Goal: Task Accomplishment & Management: Use online tool/utility

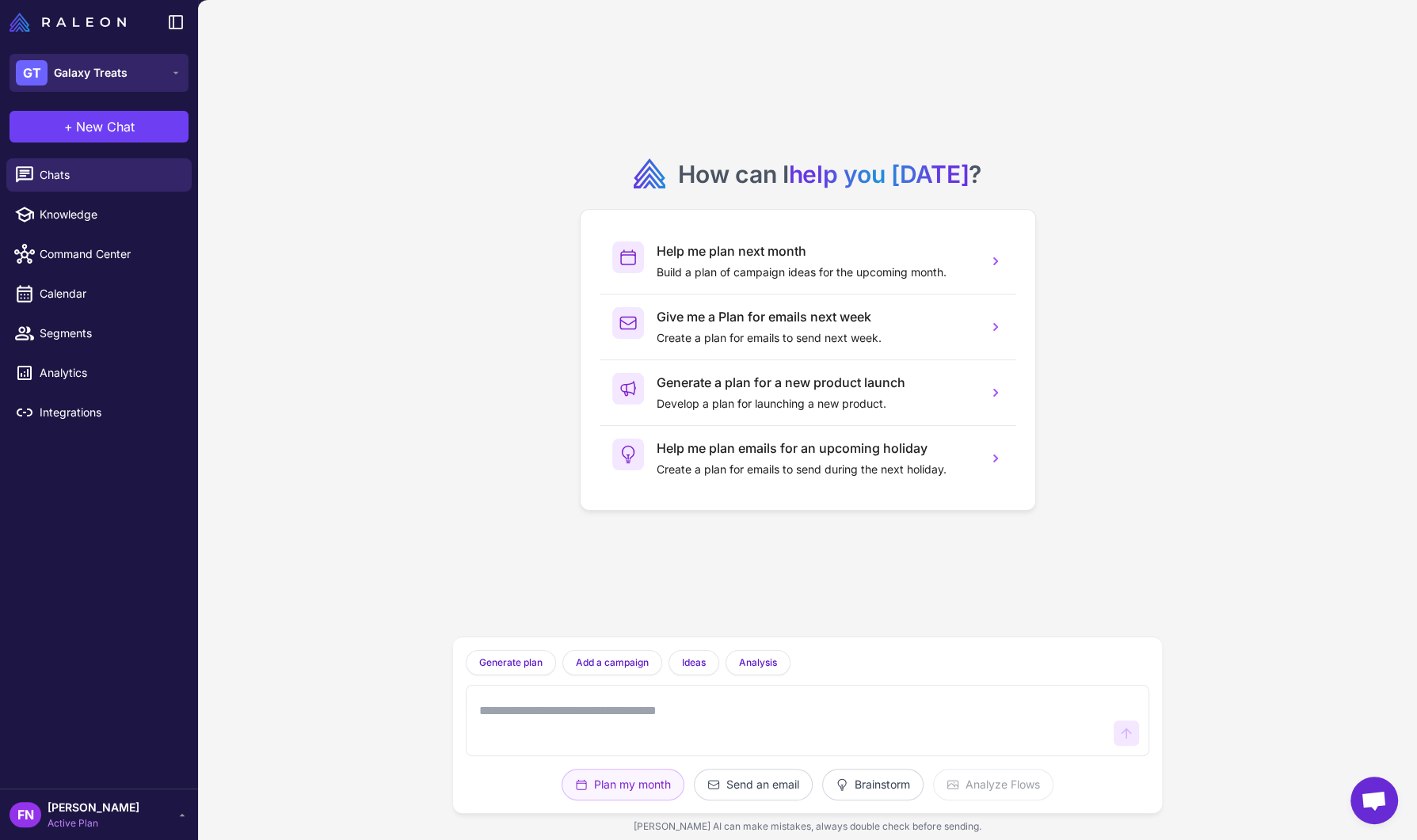
click at [147, 65] on button "GT Galaxy Treats" at bounding box center [99, 73] width 179 height 38
click at [136, 66] on button "GT Galaxy Treats" at bounding box center [99, 73] width 179 height 38
click at [87, 296] on span "Calendar" at bounding box center [109, 294] width 139 height 17
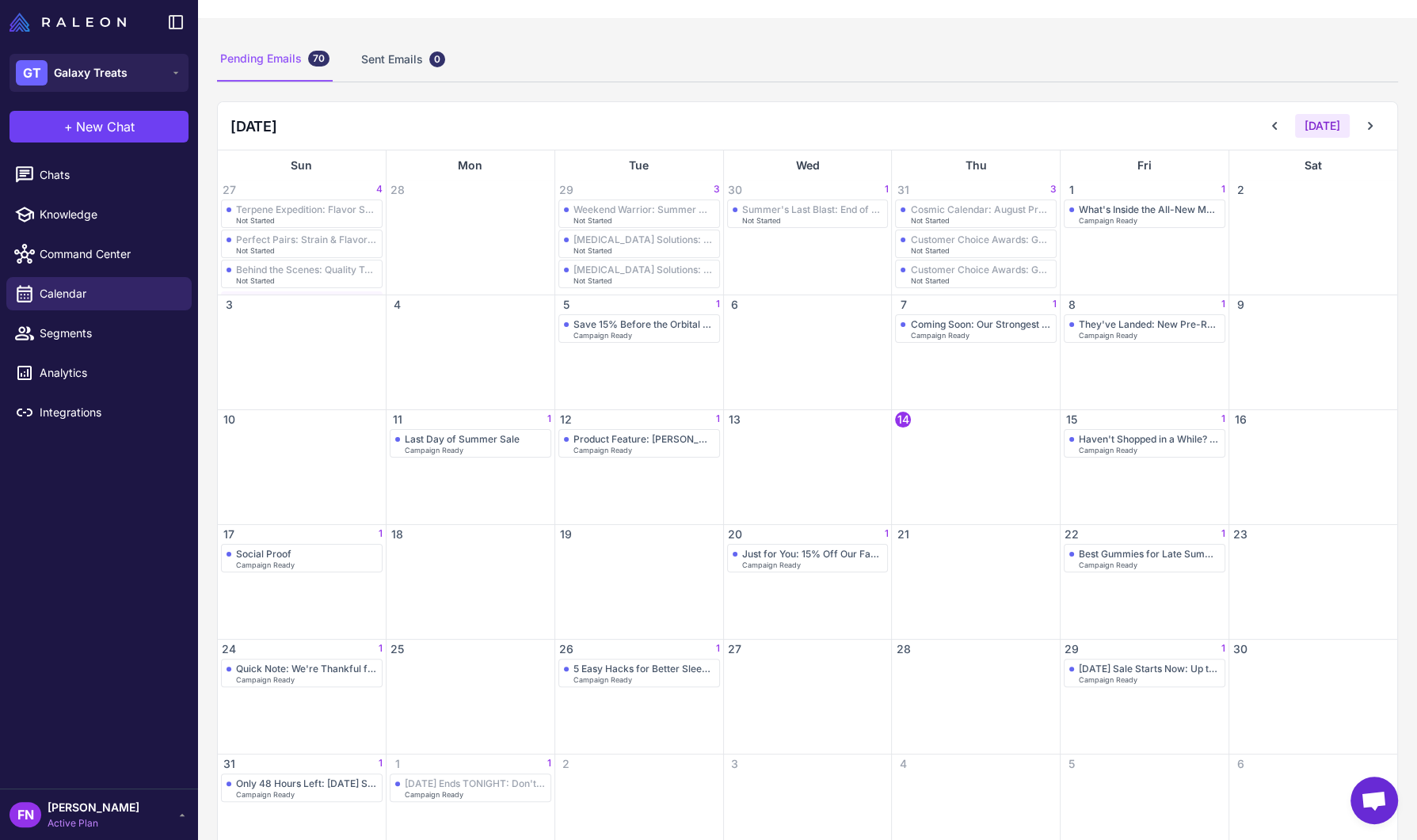
scroll to position [120, 0]
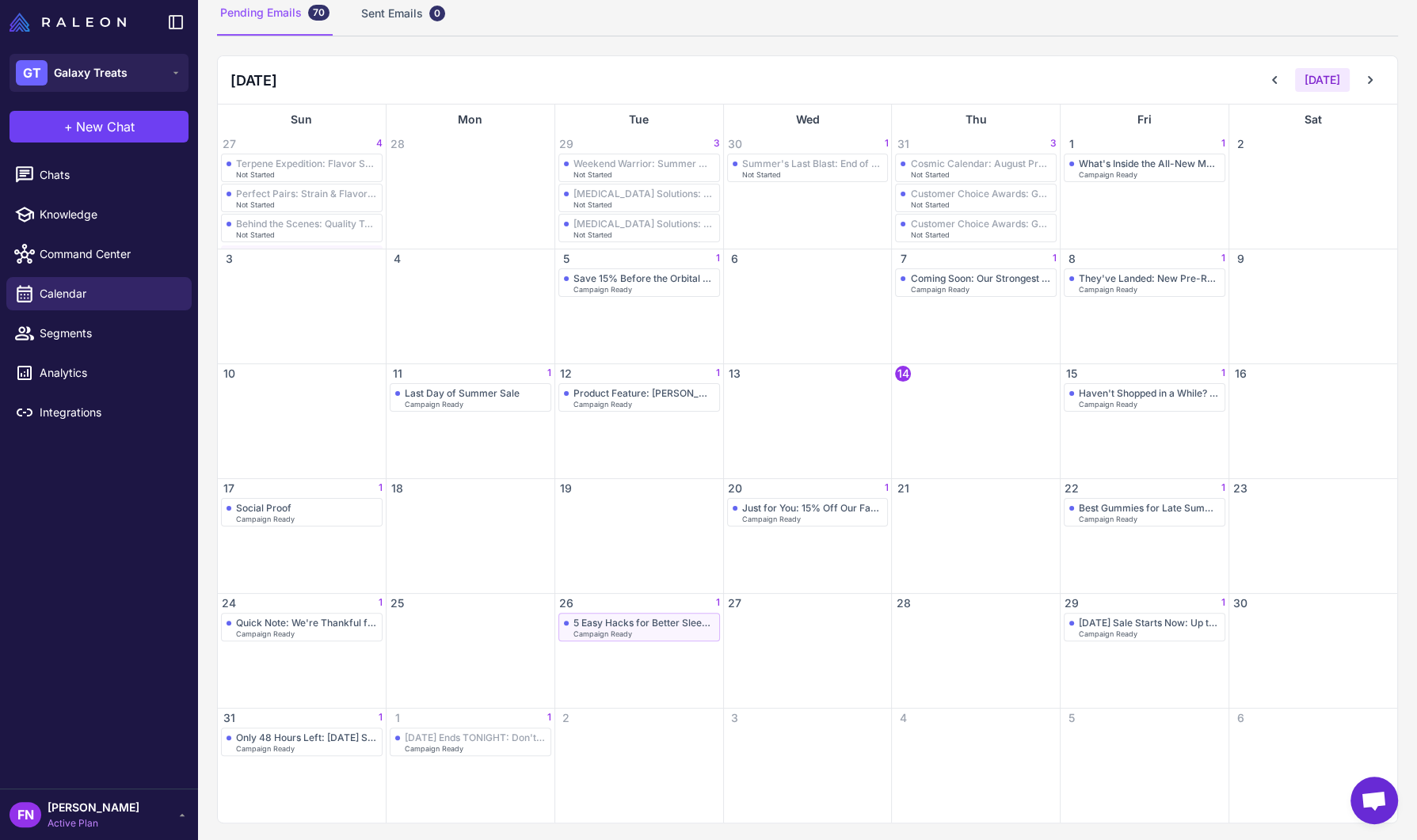
click at [666, 630] on div "Campaign Ready" at bounding box center [644, 633] width 141 height 7
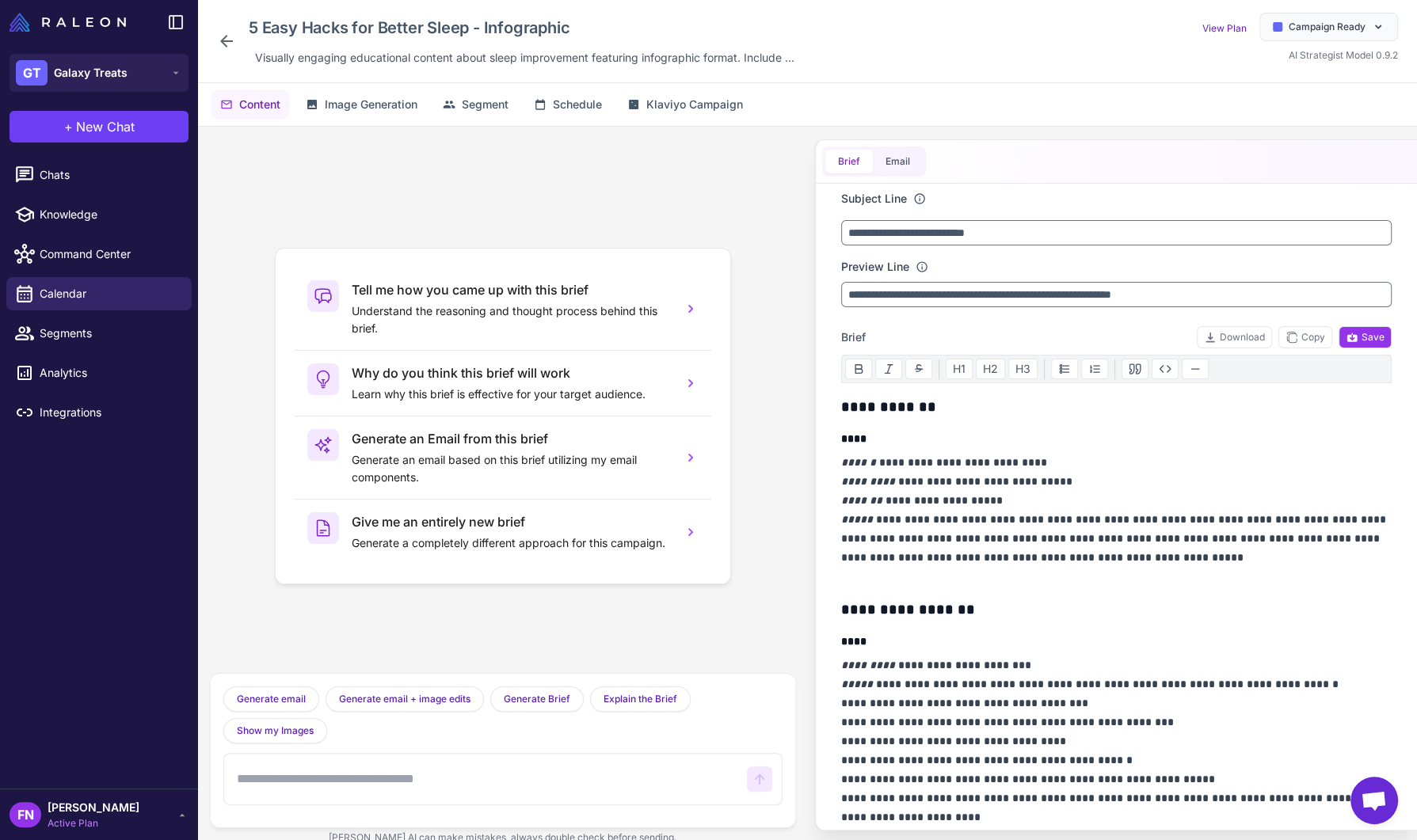
click at [222, 38] on icon at bounding box center [227, 41] width 19 height 19
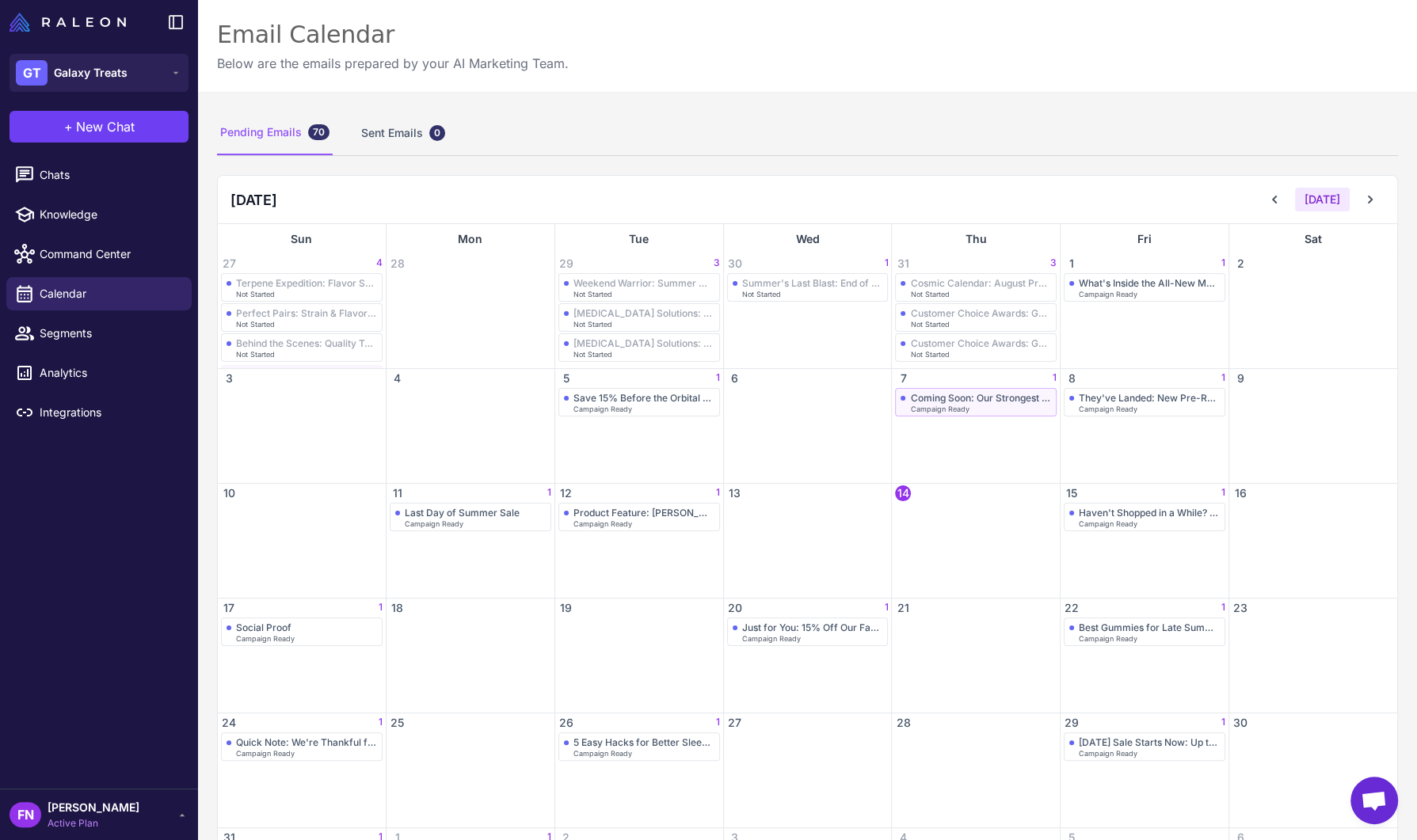
scroll to position [120, 0]
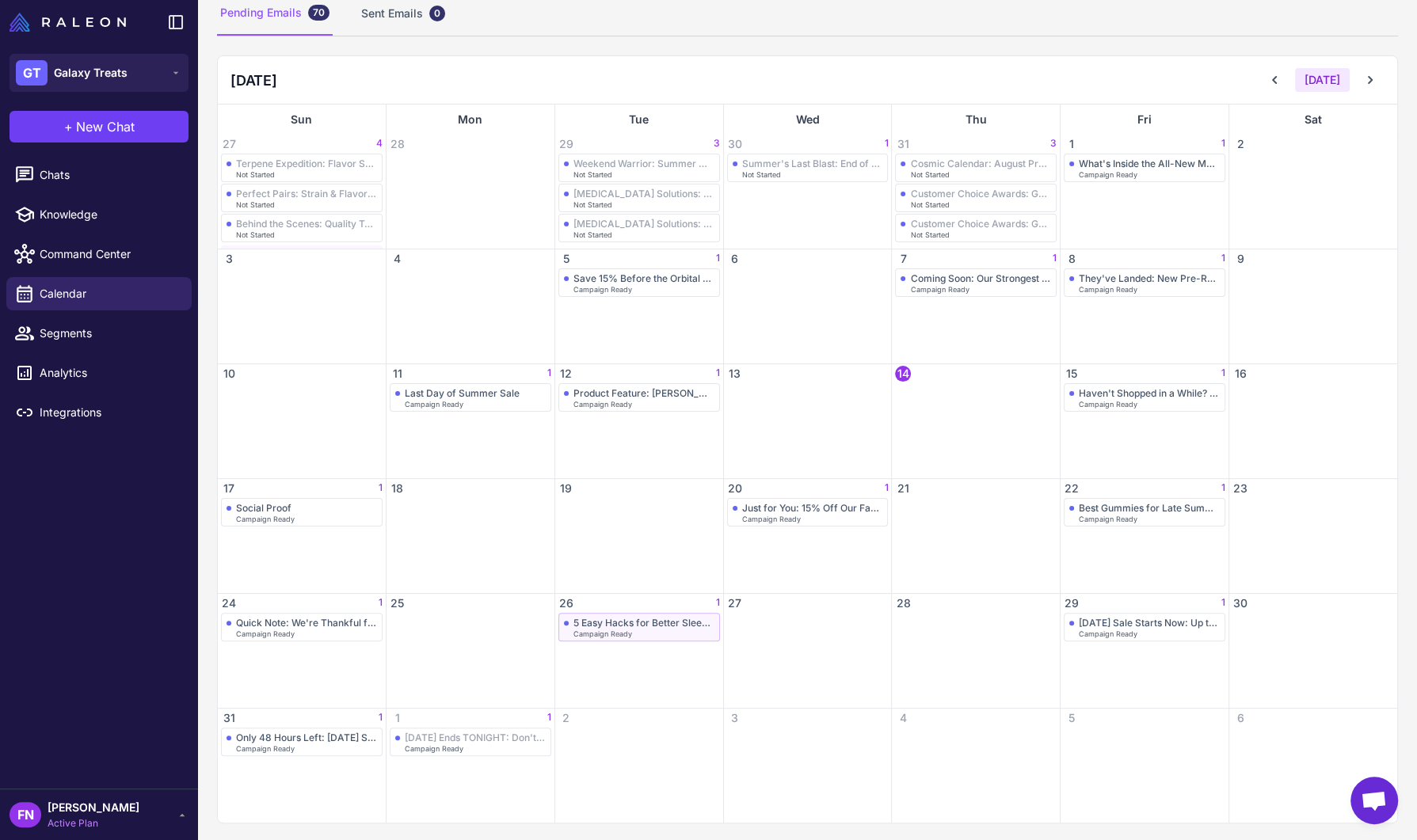
click at [712, 631] on div "Campaign Ready" at bounding box center [644, 633] width 141 height 7
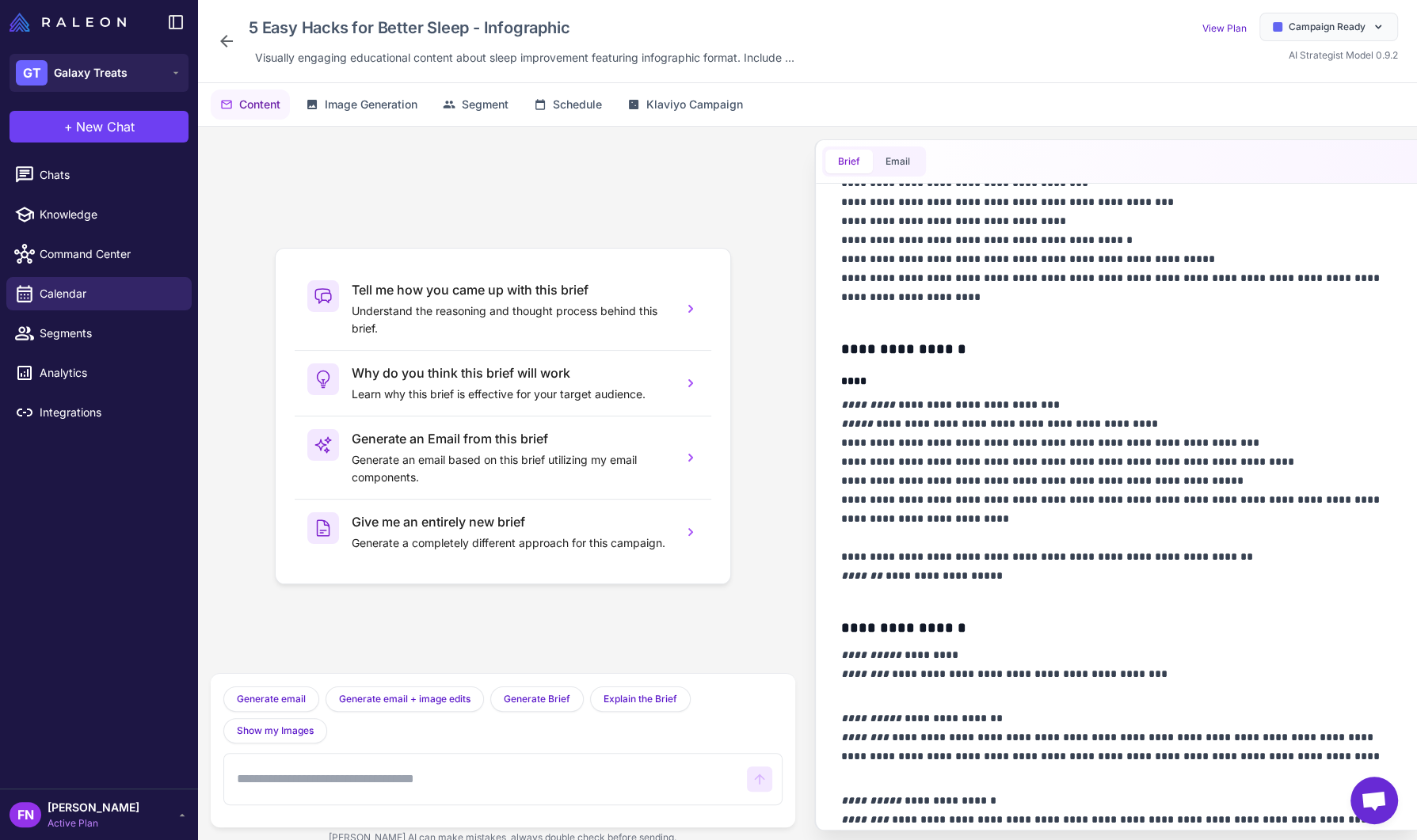
scroll to position [540, 0]
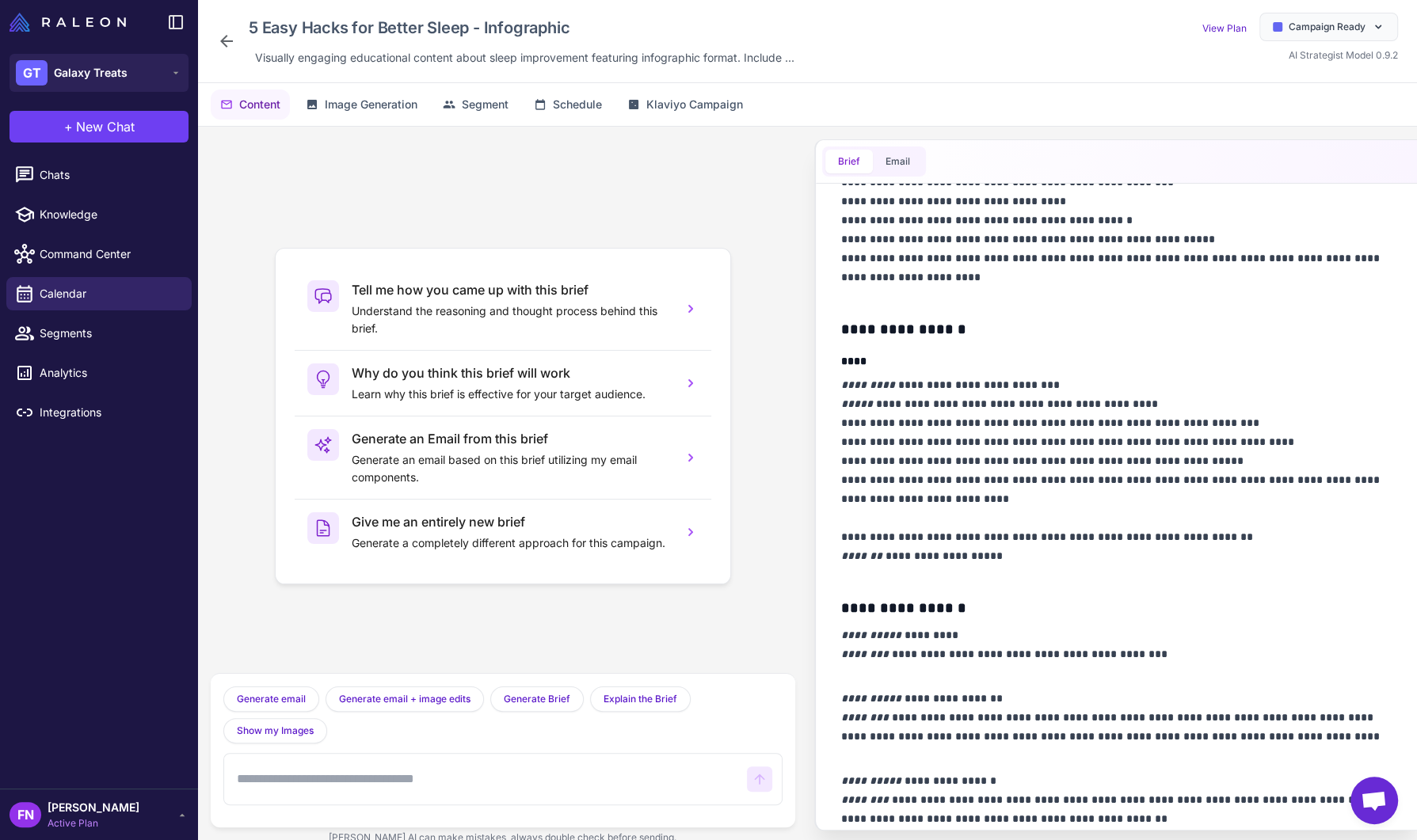
click at [223, 36] on icon at bounding box center [227, 41] width 19 height 19
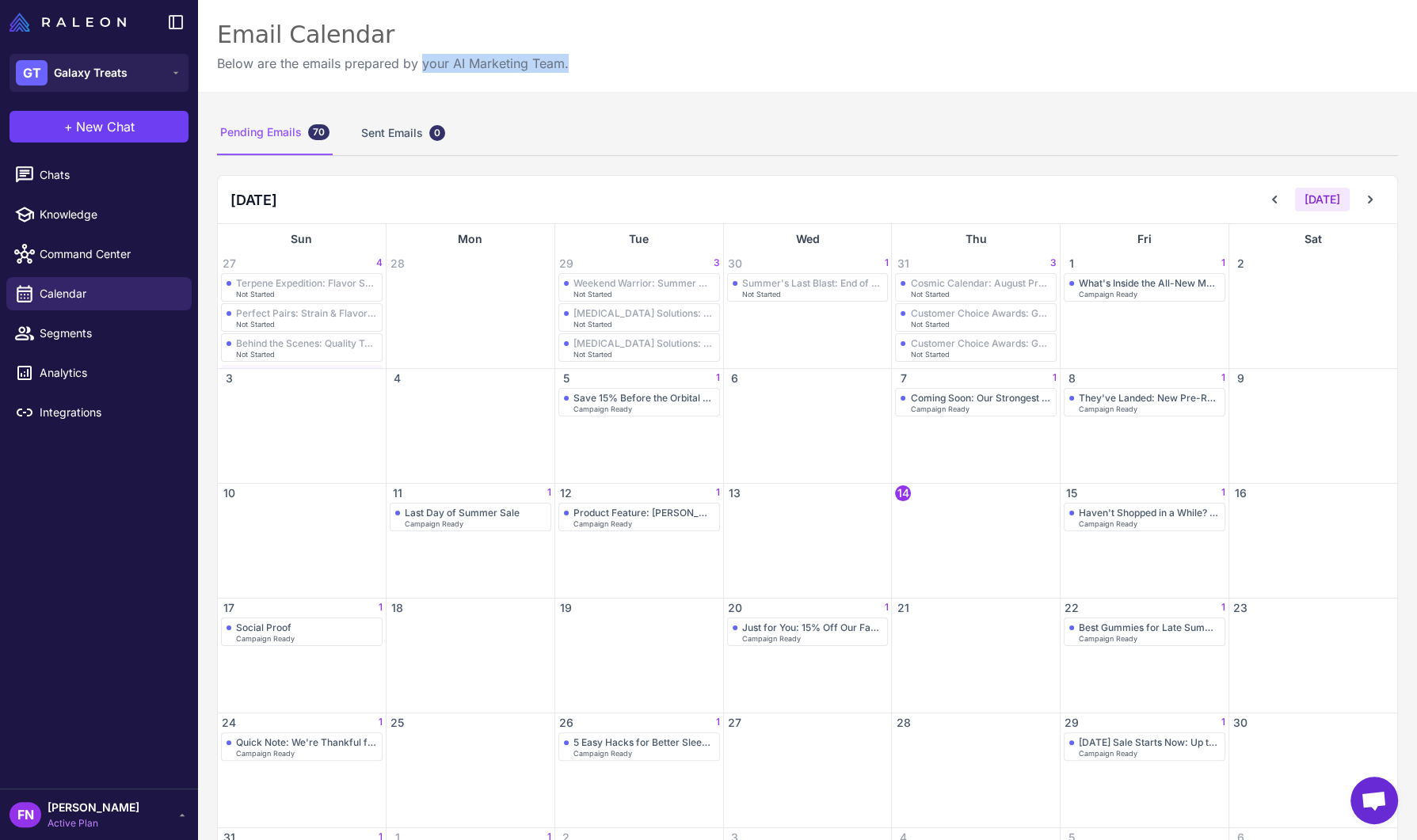
drag, startPoint x: 420, startPoint y: 63, endPoint x: 758, endPoint y: 59, distance: 338.0
click at [758, 59] on div "Email Calendar Below are the emails prepared by your AI Marketing Team." at bounding box center [808, 46] width 1219 height 92
click at [764, 59] on div "Email Calendar Below are the emails prepared by your AI Marketing Team." at bounding box center [808, 46] width 1219 height 92
click at [99, 77] on span "Galaxy Treats" at bounding box center [90, 73] width 74 height 17
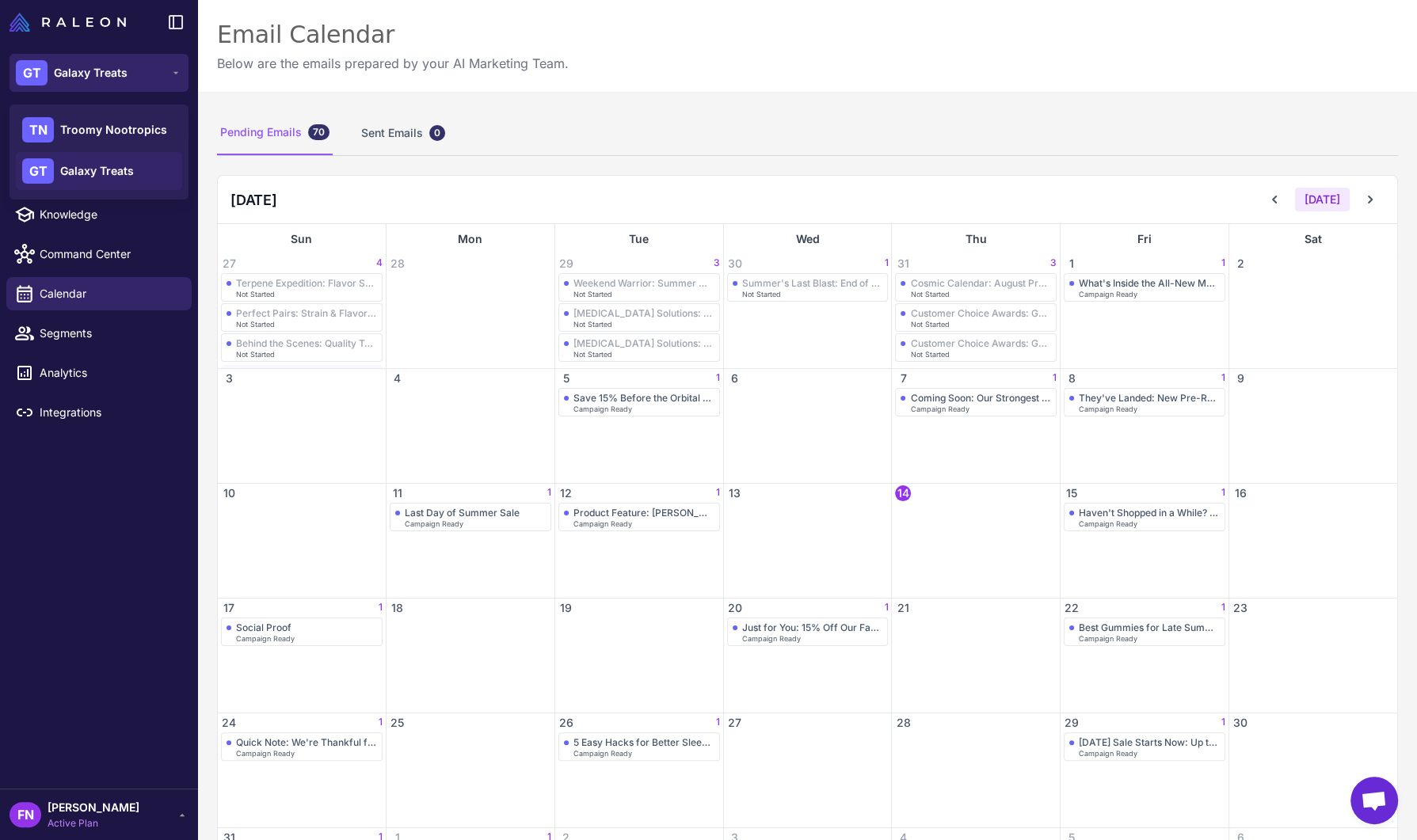
click at [151, 74] on button "GT Galaxy Treats" at bounding box center [99, 73] width 179 height 38
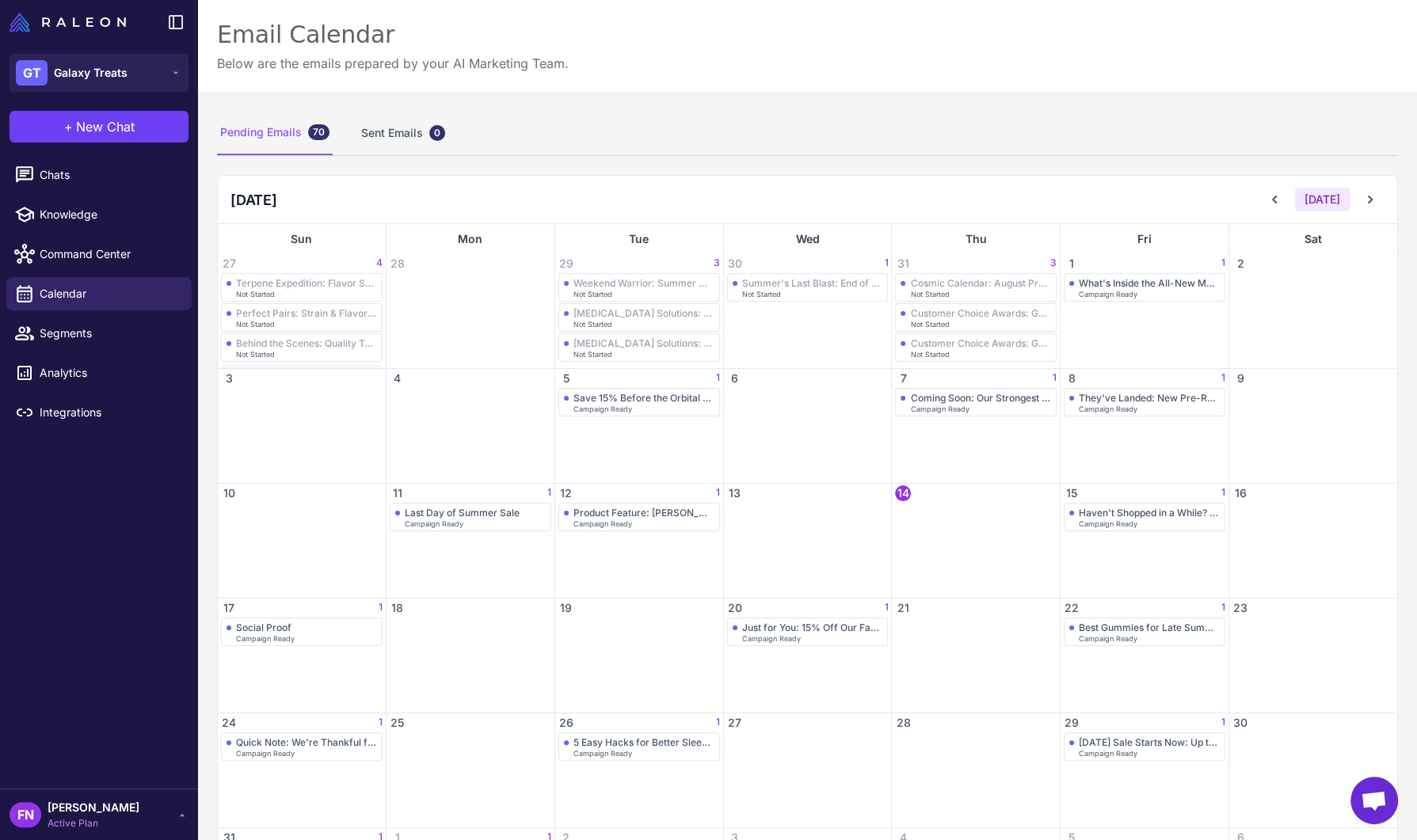
click at [290, 73] on div "Email Calendar Below are the emails prepared by your AI Marketing Team." at bounding box center [808, 46] width 1219 height 92
drag, startPoint x: 550, startPoint y: 66, endPoint x: 348, endPoint y: 60, distance: 202.1
click at [348, 60] on p "Below are the emails prepared by your AI Marketing Team." at bounding box center [393, 63] width 352 height 19
click at [524, 59] on p "Below are the emails prepared by your AI Marketing Team." at bounding box center [393, 63] width 352 height 19
drag, startPoint x: 340, startPoint y: 62, endPoint x: 563, endPoint y: 71, distance: 223.2
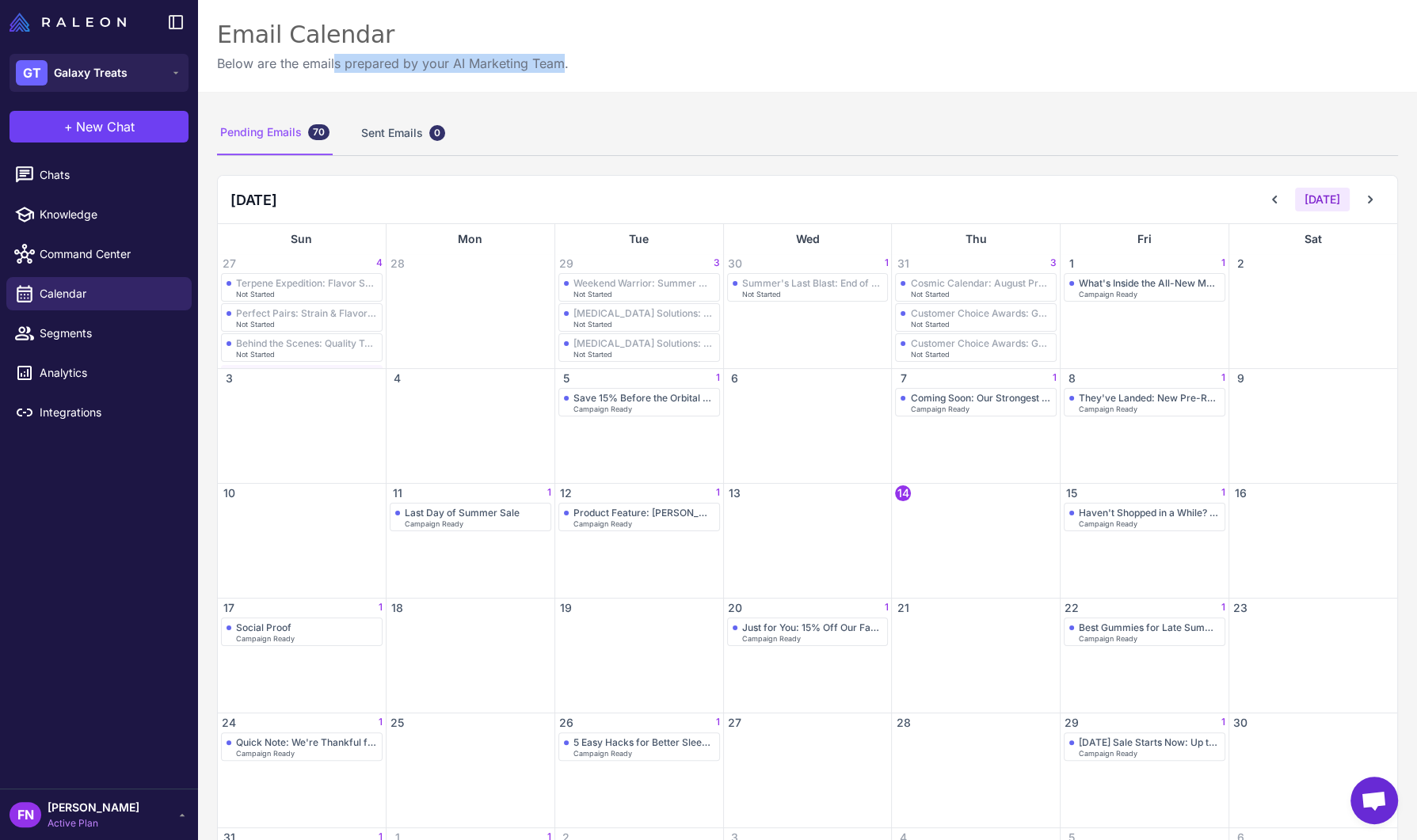
click at [563, 71] on p "Below are the emails prepared by your AI Marketing Team." at bounding box center [393, 63] width 352 height 19
click at [567, 71] on div "Email Calendar Below are the emails prepared by your AI Marketing Team." at bounding box center [808, 46] width 1219 height 92
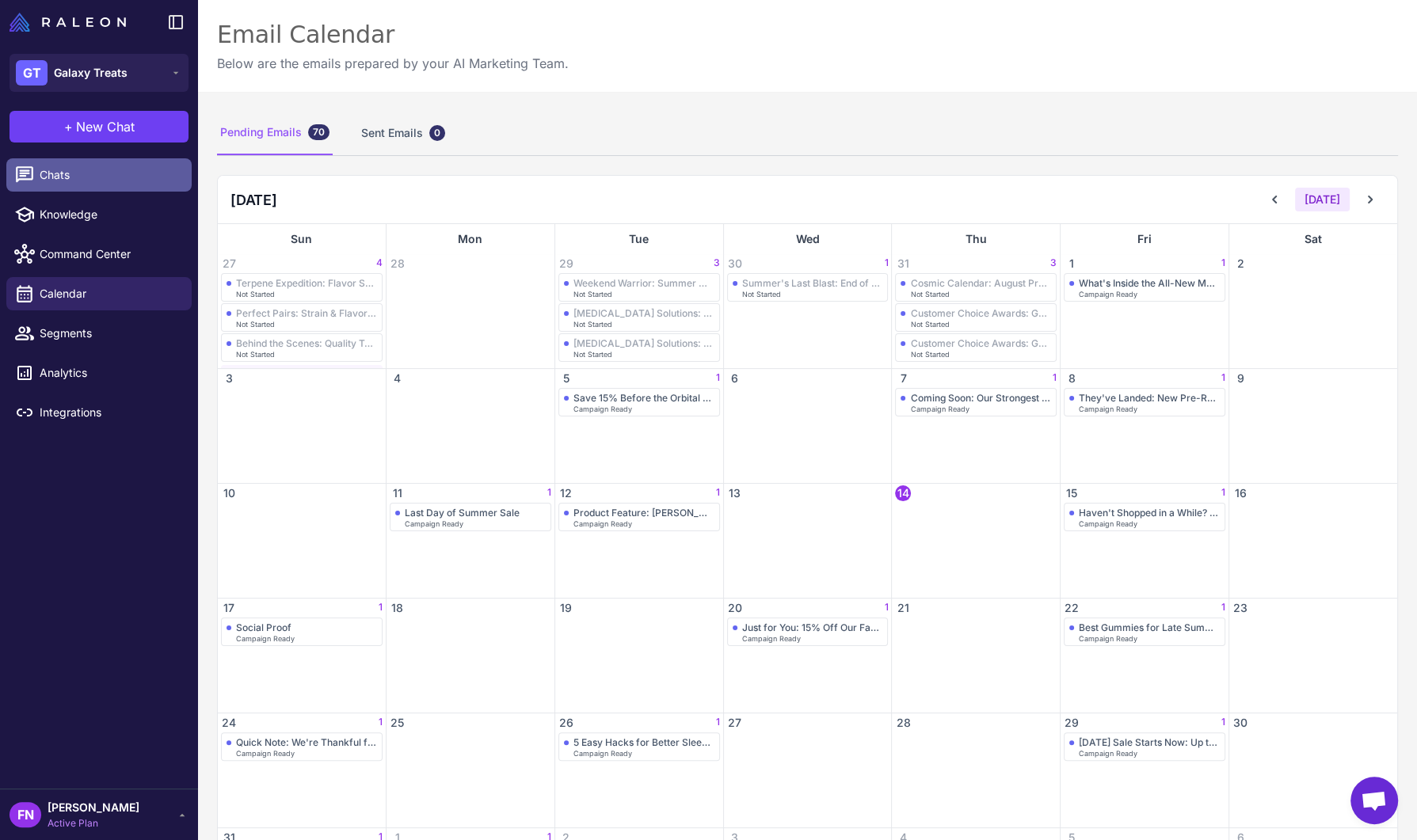
click at [102, 179] on span "Chats" at bounding box center [109, 175] width 139 height 17
